Goal: Task Accomplishment & Management: Use online tool/utility

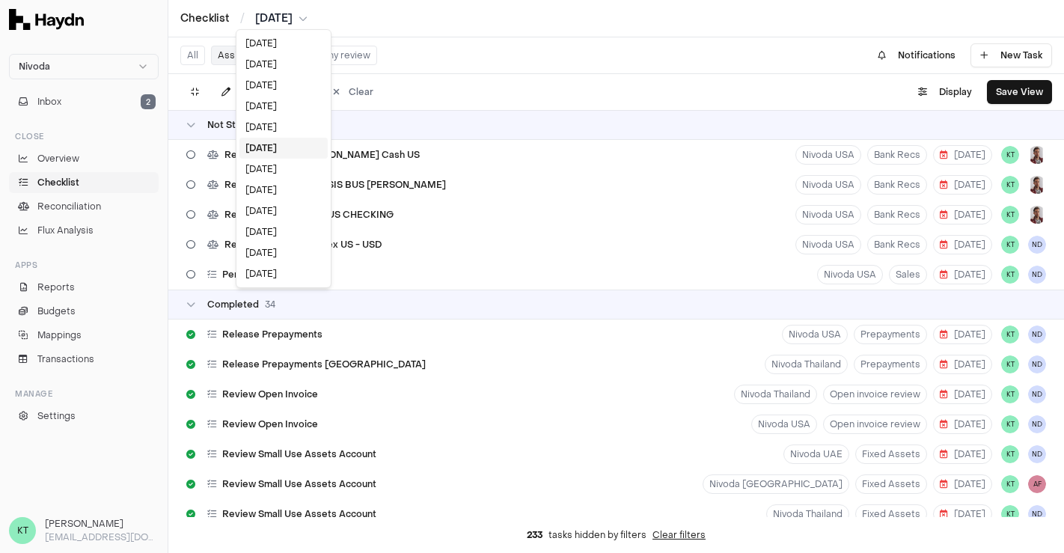
click at [278, 16] on html "Nivoda Inbox 2 Close Overview Checklist Reconciliation Flux Analysis Apps Repor…" at bounding box center [532, 276] width 1064 height 553
click at [271, 132] on div "[DATE]" at bounding box center [284, 127] width 88 height 21
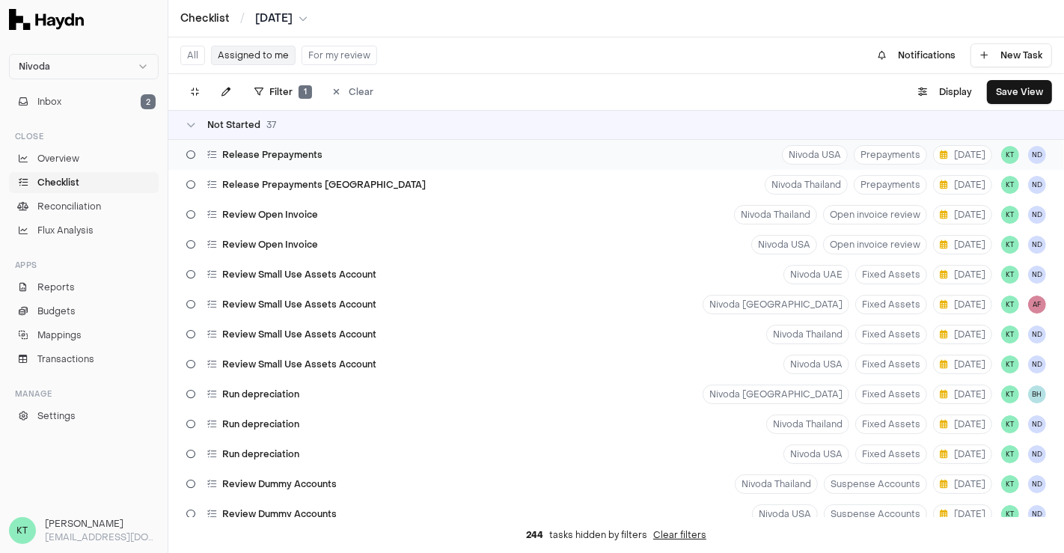
click at [689, 148] on div "Release Prepayments Nivoda USA Prepayments [DATE] KT [GEOGRAPHIC_DATA]" at bounding box center [616, 155] width 896 height 30
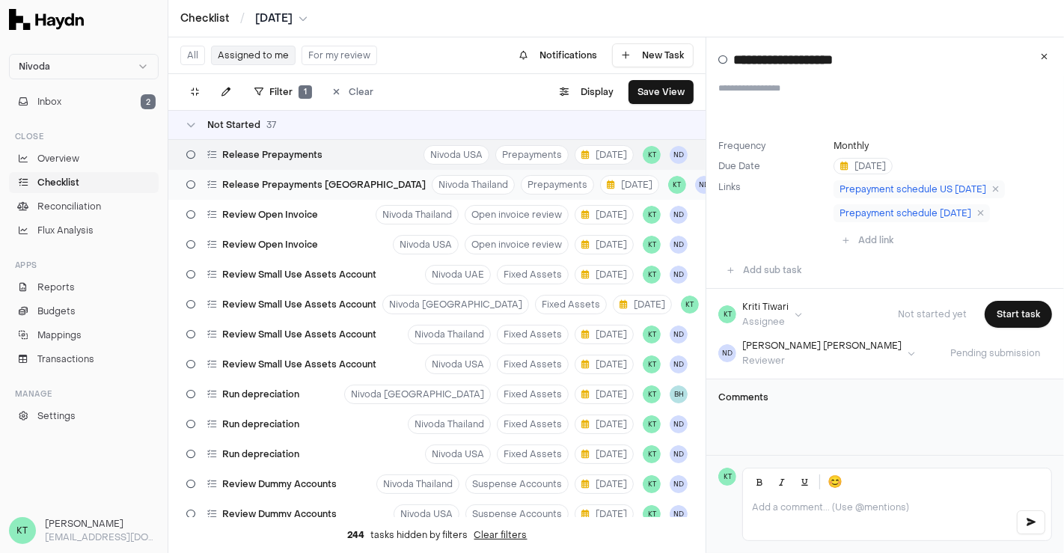
click at [278, 183] on span "Release Prepayments [GEOGRAPHIC_DATA]" at bounding box center [324, 185] width 204 height 12
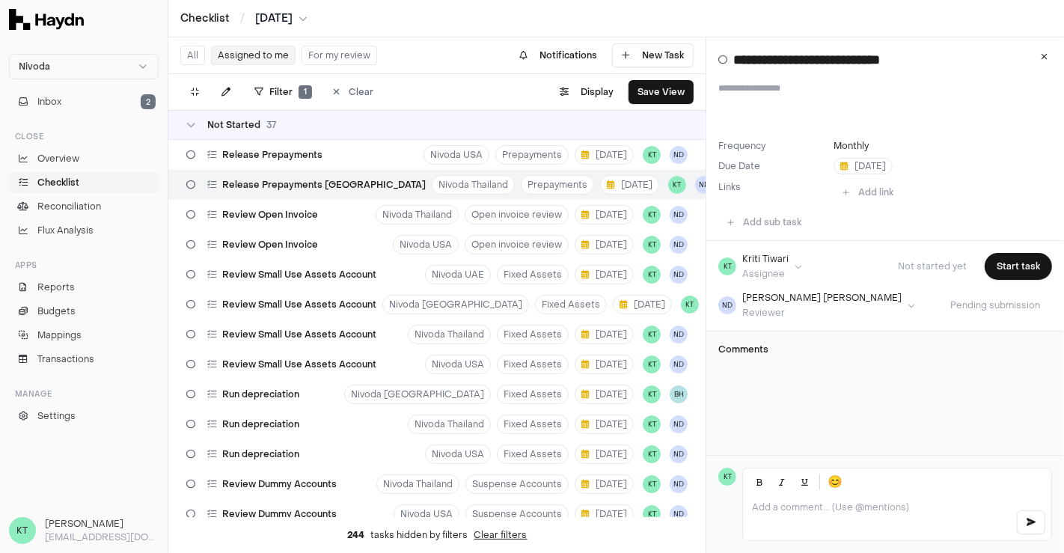
click at [805, 513] on div at bounding box center [897, 518] width 308 height 45
click at [1031, 525] on icon "button" at bounding box center [1031, 522] width 9 height 9
click at [1009, 254] on button "Start task" at bounding box center [1018, 266] width 67 height 27
click at [1006, 266] on button "Start task" at bounding box center [1018, 266] width 67 height 27
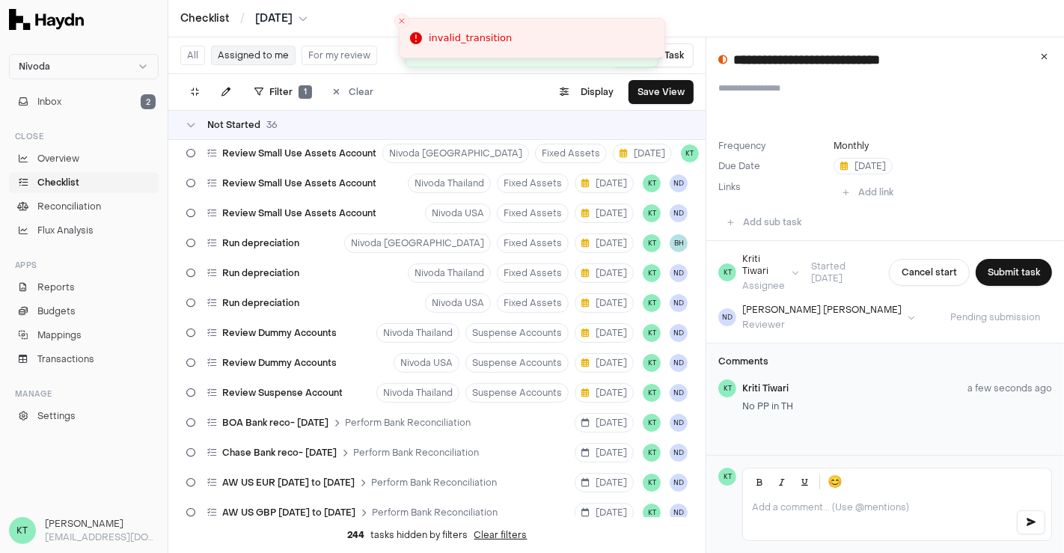
click at [1006, 266] on button "Submit task" at bounding box center [1014, 272] width 76 height 27
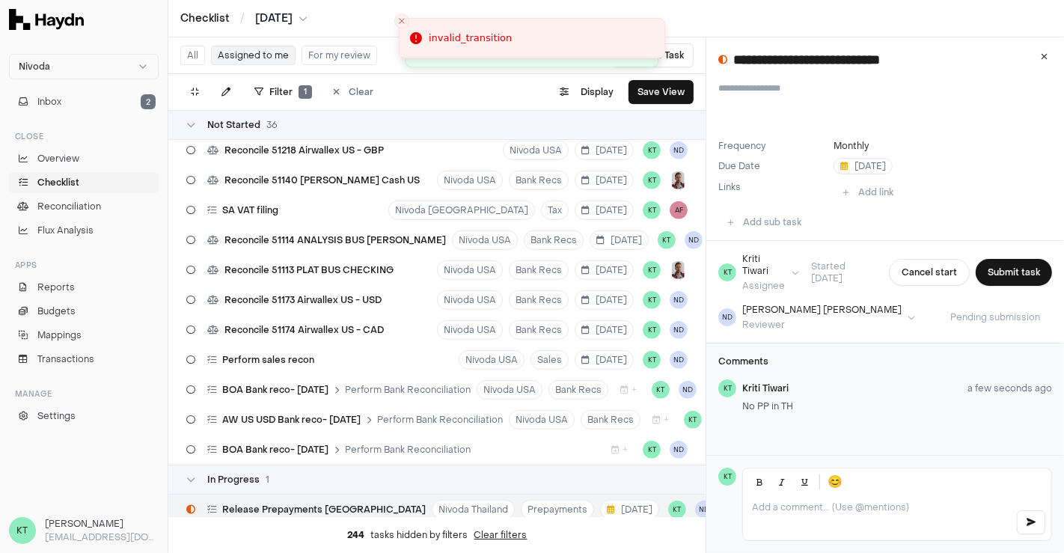
scroll to position [802, 0]
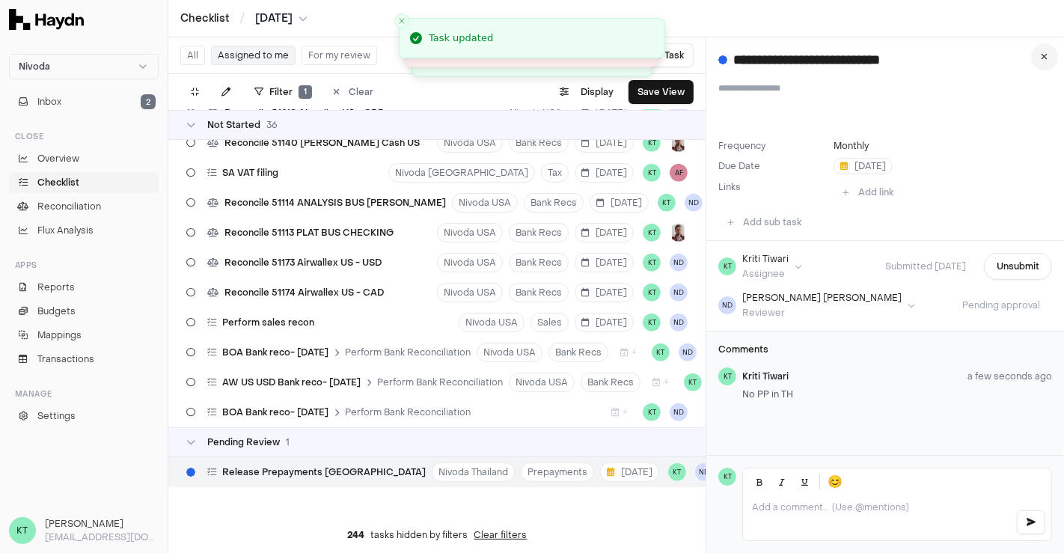
click at [1048, 51] on button at bounding box center [1044, 56] width 27 height 27
